Goal: Find specific page/section: Find specific page/section

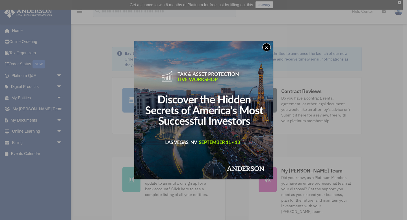
click at [265, 48] on button "x" at bounding box center [266, 47] width 8 height 8
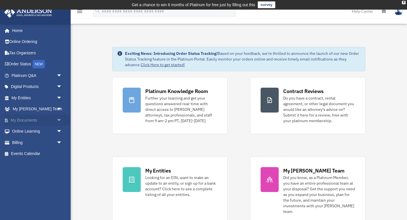
click at [18, 122] on link "My Documents arrow_drop_down" at bounding box center [37, 119] width 67 height 11
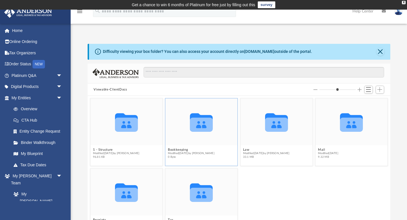
scroll to position [14, 0]
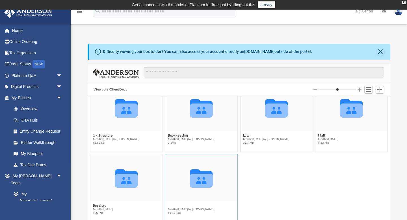
click at [171, 207] on button "Tax" at bounding box center [191, 206] width 47 height 4
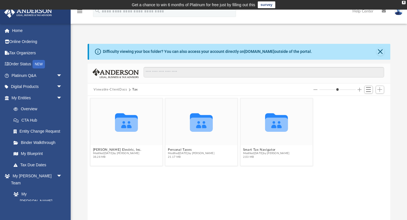
scroll to position [0, 0]
click at [105, 148] on button "[PERSON_NAME] Electric, Inc." at bounding box center [117, 150] width 49 height 4
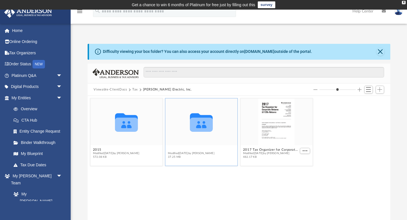
click at [173, 150] on button "2024" at bounding box center [191, 150] width 47 height 4
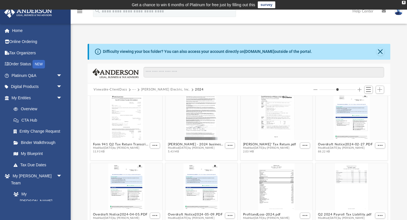
scroll to position [286, 0]
click at [264, 127] on div "grid" at bounding box center [276, 116] width 72 height 47
click at [256, 146] on span "Modified [DATE] by [PERSON_NAME]" at bounding box center [269, 148] width 53 height 4
click at [254, 143] on figure "[PERSON_NAME]' Tax Return.pdf Modified [DATE] by [PERSON_NAME] 2.03 MB" at bounding box center [276, 124] width 72 height 62
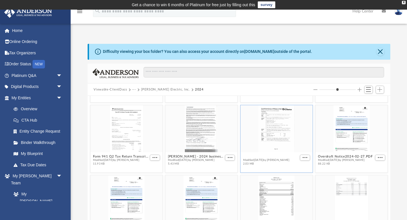
scroll to position [273, 0]
click at [272, 119] on div "grid" at bounding box center [276, 129] width 72 height 47
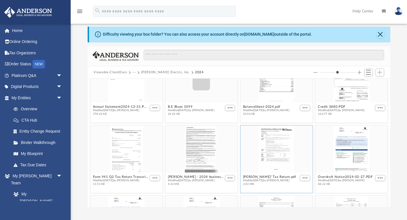
scroll to position [262, 0]
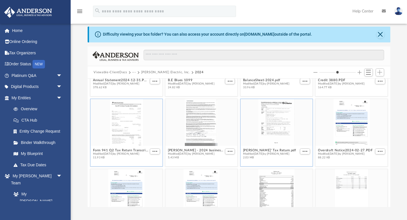
click at [126, 129] on div "grid" at bounding box center [126, 122] width 72 height 47
click at [123, 148] on button "Form 941 Q2 Tax Return Transcript.pdf" at bounding box center [121, 150] width 56 height 4
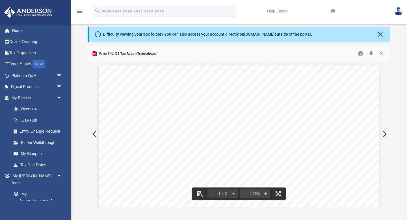
scroll to position [0, 0]
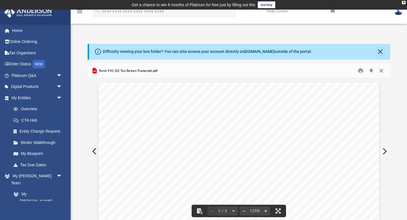
click at [381, 72] on button "Close" at bounding box center [381, 70] width 10 height 9
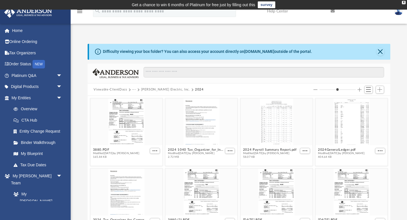
click at [149, 90] on button "[PERSON_NAME] Electric, Inc." at bounding box center [165, 89] width 49 height 5
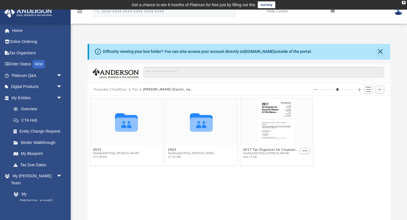
click at [135, 90] on button "Tax" at bounding box center [135, 89] width 6 height 5
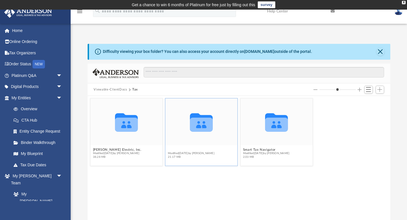
click at [180, 149] on button "Personal Taxes" at bounding box center [191, 150] width 47 height 4
click at [245, 150] on button "2024" at bounding box center [266, 150] width 47 height 4
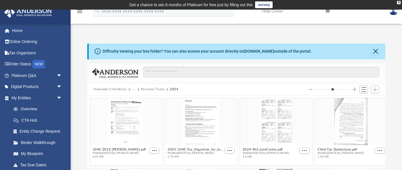
scroll to position [0, 0]
